Goal: Information Seeking & Learning: Learn about a topic

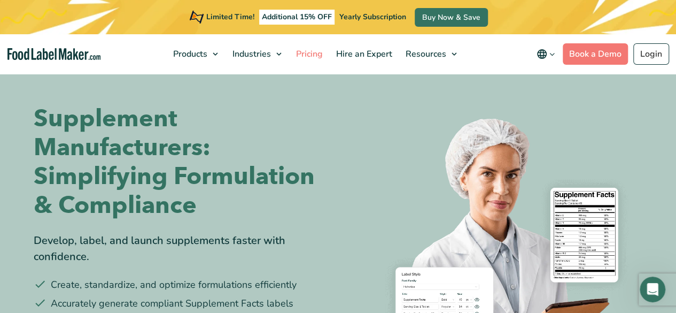
click at [301, 61] on link "Pricing" at bounding box center [308, 54] width 37 height 40
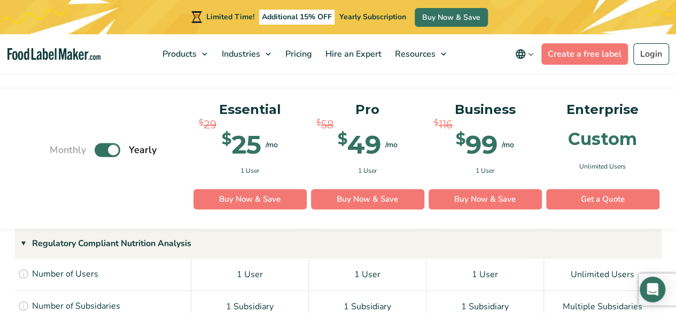
scroll to position [810, 0]
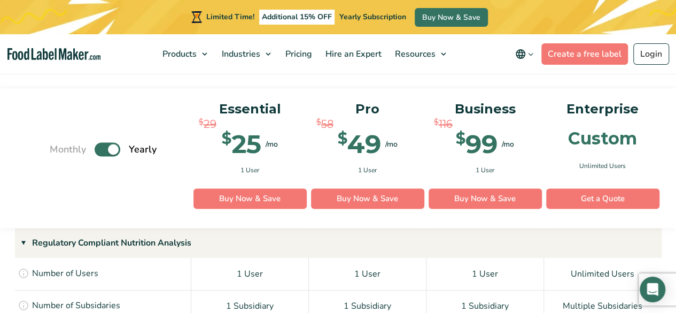
click at [105, 142] on label "Toggle" at bounding box center [108, 149] width 26 height 14
click at [59, 146] on input "Toggle" at bounding box center [55, 149] width 7 height 7
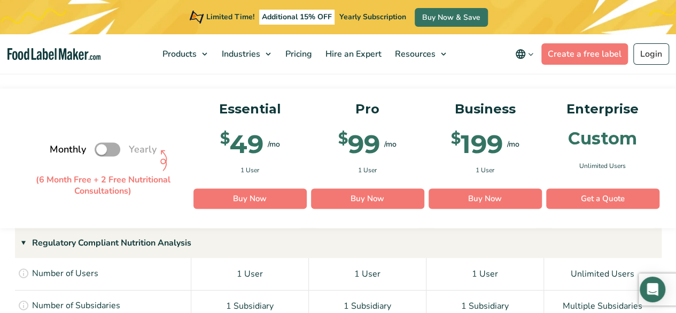
click at [105, 142] on label "Toggle" at bounding box center [108, 149] width 26 height 14
click at [59, 146] on input "Toggle" at bounding box center [55, 149] width 7 height 7
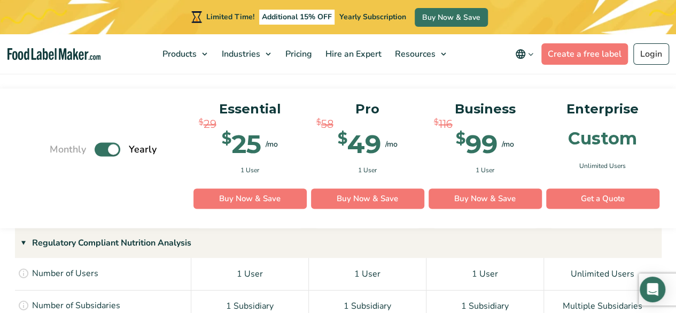
click at [105, 142] on label "Toggle" at bounding box center [108, 149] width 26 height 14
click at [59, 146] on input "Toggle" at bounding box center [55, 149] width 7 height 7
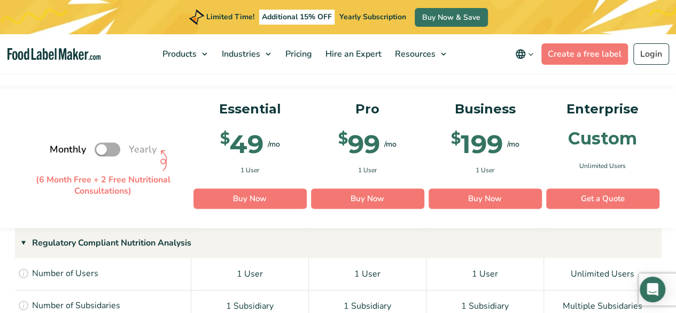
click at [105, 142] on label "Toggle" at bounding box center [108, 149] width 26 height 14
click at [59, 146] on input "Toggle" at bounding box center [55, 149] width 7 height 7
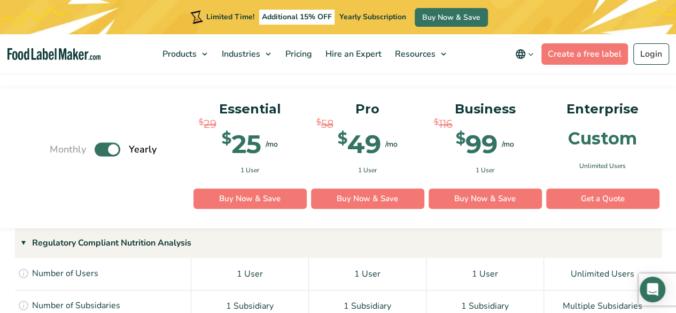
click at [105, 142] on label "Toggle" at bounding box center [108, 149] width 26 height 14
click at [59, 146] on input "Toggle" at bounding box center [55, 149] width 7 height 7
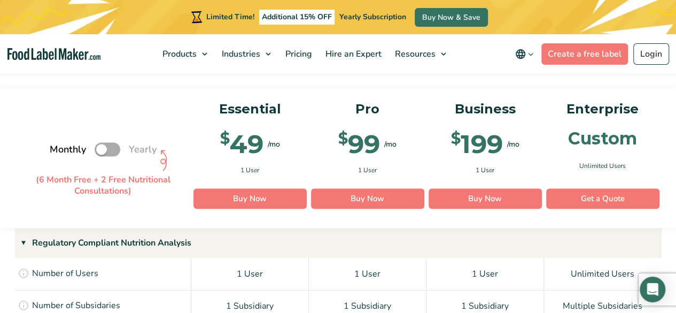
click at [105, 142] on label "Toggle" at bounding box center [108, 149] width 26 height 14
click at [59, 146] on input "Toggle" at bounding box center [55, 149] width 7 height 7
checkbox input "true"
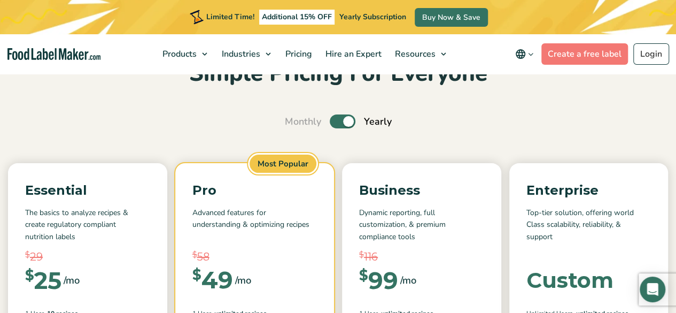
scroll to position [64, 0]
click at [346, 118] on label "Toggle" at bounding box center [343, 122] width 26 height 14
click at [294, 119] on input "Toggle" at bounding box center [290, 122] width 7 height 7
checkbox input "false"
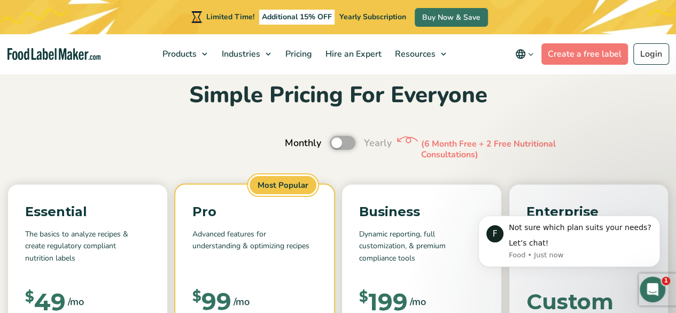
scroll to position [38, 0]
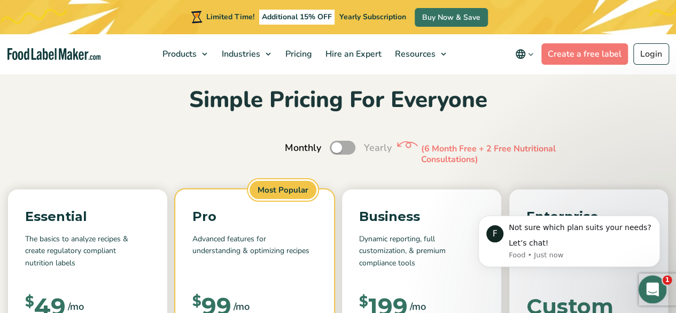
click at [644, 291] on icon "Open Intercom Messenger" at bounding box center [652, 288] width 18 height 18
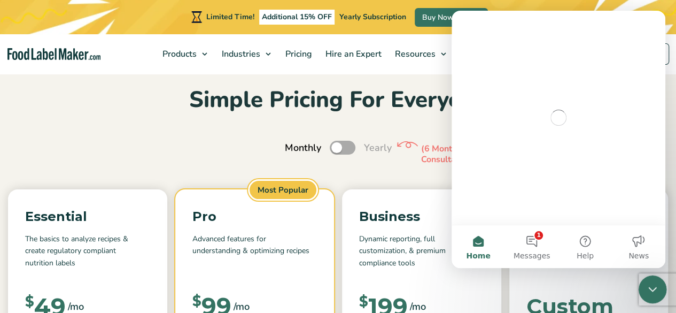
scroll to position [0, 0]
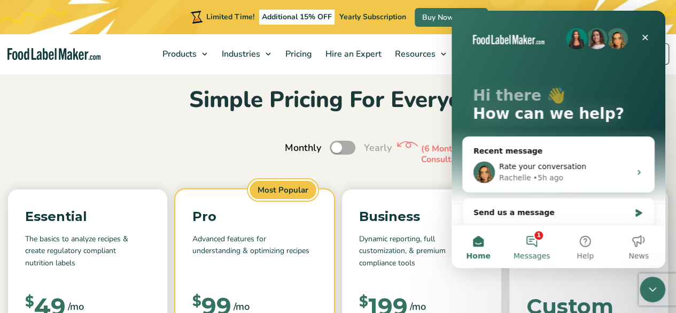
click at [537, 244] on button "1 Messages" at bounding box center [531, 246] width 53 height 43
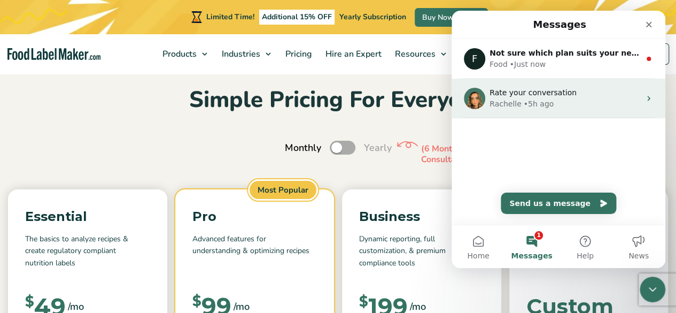
click at [556, 88] on span "Rate your conversation" at bounding box center [533, 92] width 87 height 9
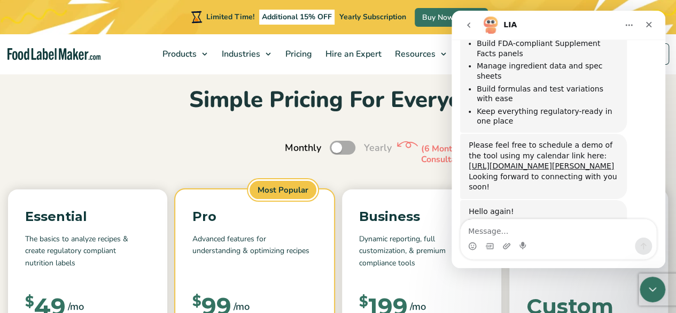
scroll to position [844, 0]
click at [500, 163] on link "[URL][DOMAIN_NAME][PERSON_NAME]" at bounding box center [541, 167] width 145 height 9
